Goal: Information Seeking & Learning: Learn about a topic

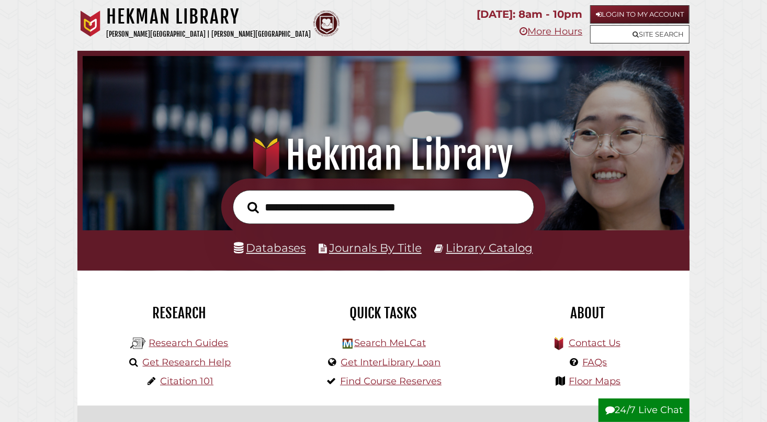
scroll to position [199, 597]
click at [281, 245] on link "Databases" at bounding box center [270, 248] width 72 height 14
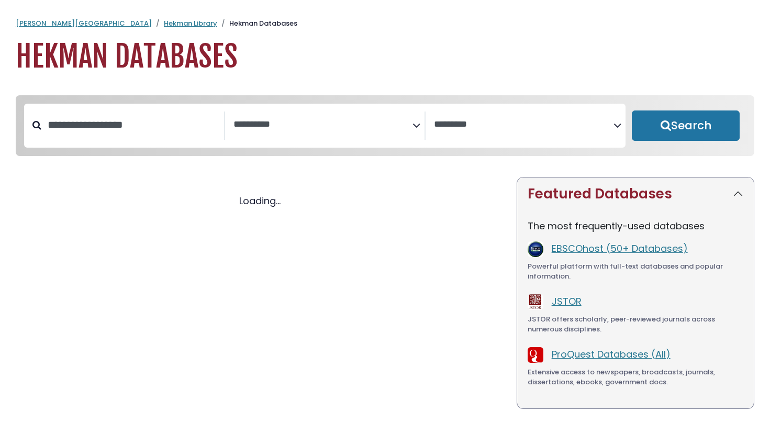
select select "Database Subject Filter"
select select "Database Vendors Filter"
select select "Database Subject Filter"
select select "Database Vendors Filter"
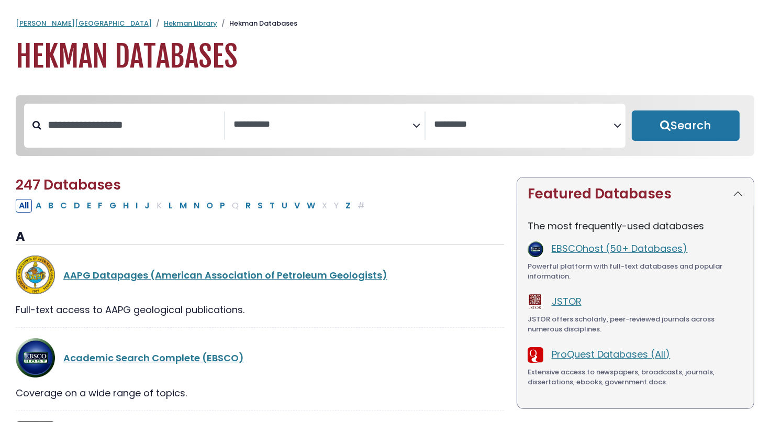
click at [318, 127] on textarea "Search" at bounding box center [323, 124] width 180 height 11
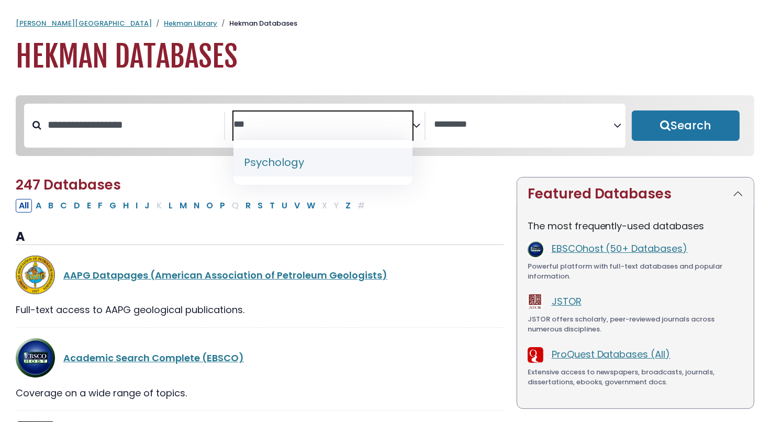
type textarea "***"
select select "*****"
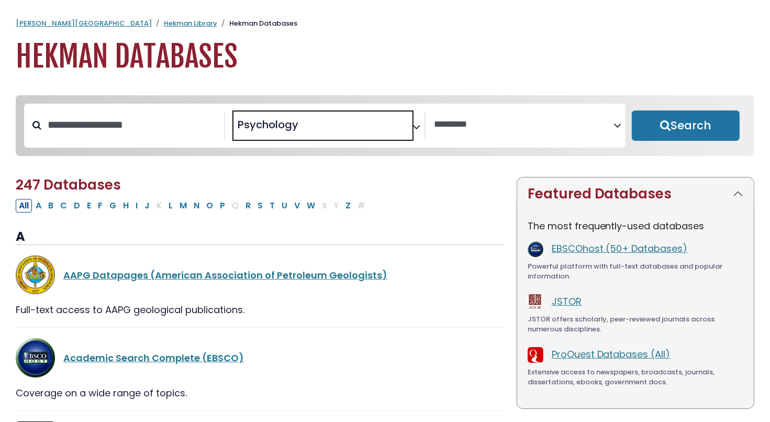
scroll to position [445, 0]
click at [648, 139] on button "Search" at bounding box center [686, 125] width 108 height 30
select select "Database Vendors Filter"
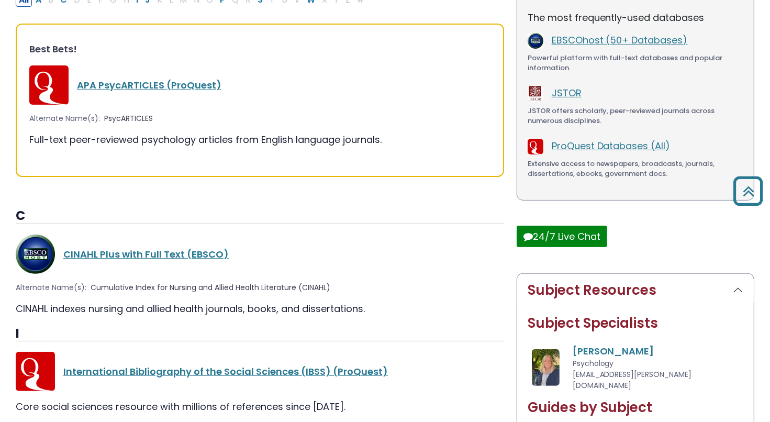
scroll to position [211, 0]
click at [152, 85] on link "APA PsycARTICLES (ProQuest)" at bounding box center [149, 85] width 144 height 13
